Goal: Task Accomplishment & Management: Complete application form

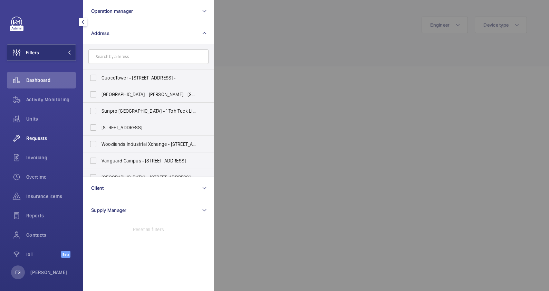
click at [39, 141] on div "Requests" at bounding box center [41, 138] width 69 height 17
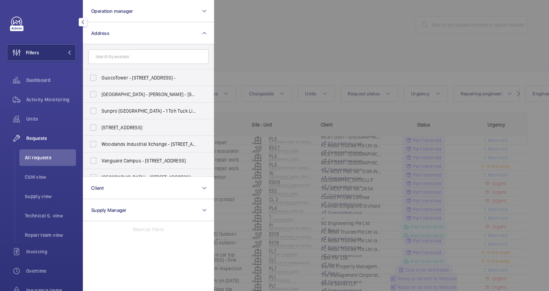
click at [281, 30] on div at bounding box center [488, 145] width 549 height 291
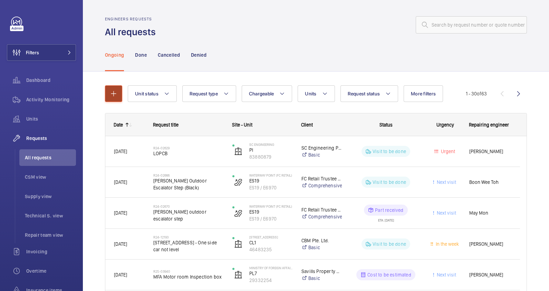
click at [115, 89] on button "button" at bounding box center [113, 93] width 17 height 17
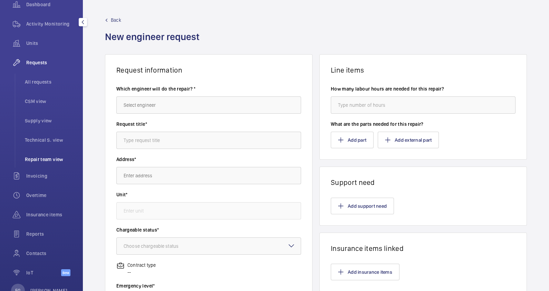
scroll to position [98, 0]
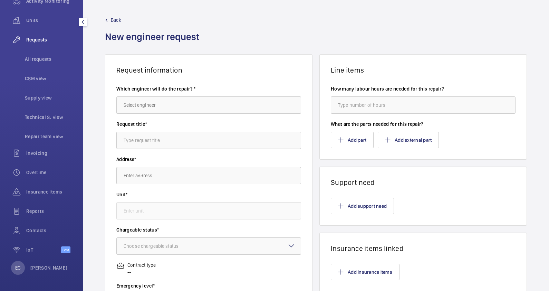
click at [47, 272] on div "EG Ervin GOH" at bounding box center [39, 268] width 57 height 14
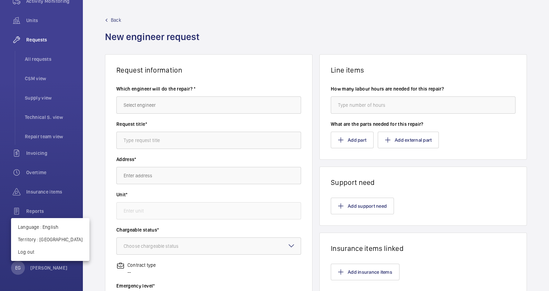
click at [250, 17] on div at bounding box center [274, 145] width 549 height 291
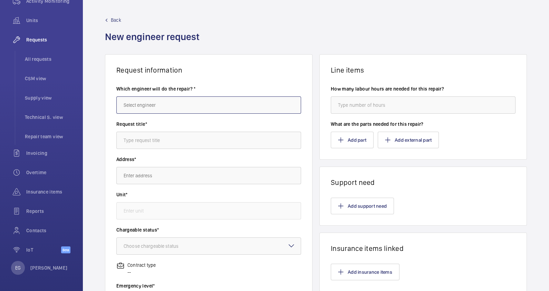
click at [137, 108] on input "text" at bounding box center [208, 104] width 185 height 17
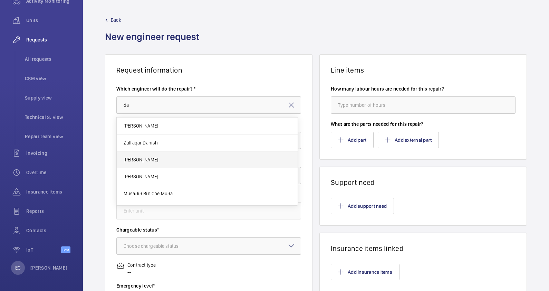
click at [159, 157] on mat-option "[PERSON_NAME]" at bounding box center [207, 159] width 181 height 17
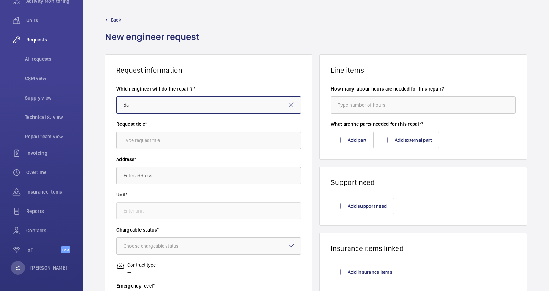
type input "[PERSON_NAME]"
click at [160, 140] on input "text" at bounding box center [208, 139] width 185 height 17
type input "w"
click at [165, 138] on input "text" at bounding box center [208, 139] width 185 height 17
